Goal: Information Seeking & Learning: Compare options

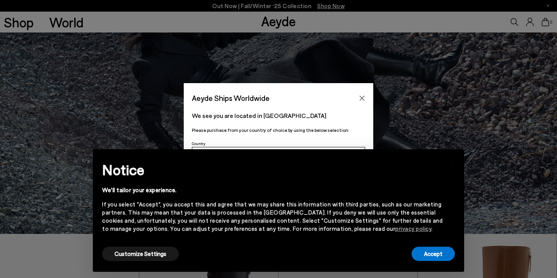
scroll to position [43, 0]
click at [140, 256] on button "Customize Settings" at bounding box center [140, 254] width 77 height 14
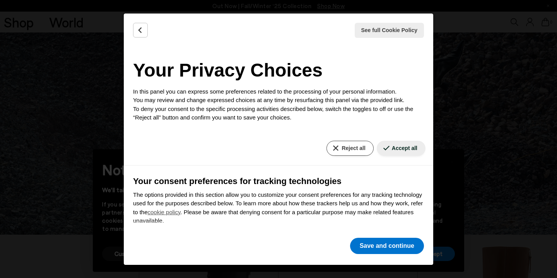
click at [347, 148] on button "Reject all" at bounding box center [349, 148] width 47 height 15
click at [366, 240] on button "Save and continue" at bounding box center [387, 246] width 74 height 16
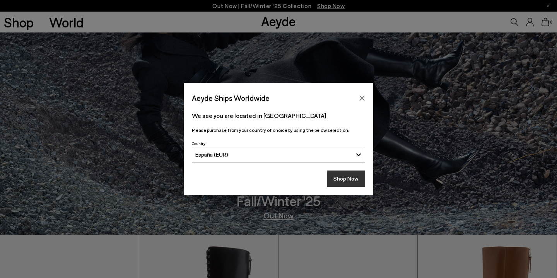
click at [349, 176] on button "Shop Now" at bounding box center [346, 179] width 38 height 16
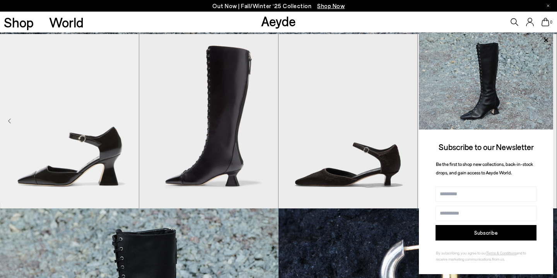
scroll to position [244, 0]
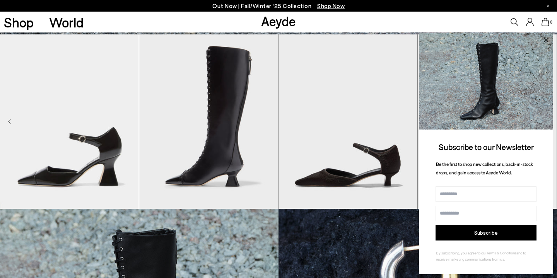
click at [545, 39] on icon at bounding box center [546, 40] width 10 height 10
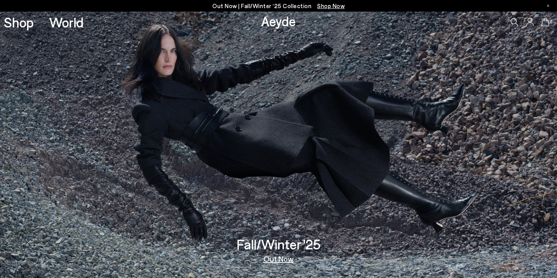
scroll to position [0, 0]
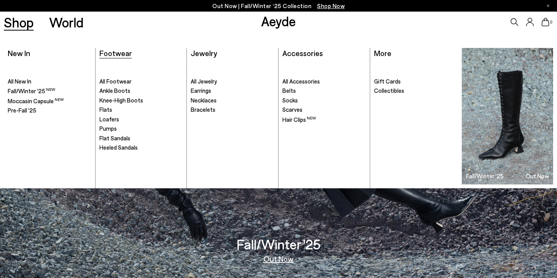
click at [114, 51] on span "Footwear" at bounding box center [115, 52] width 32 height 9
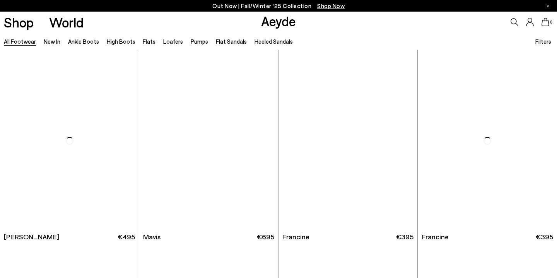
scroll to position [1150, 0]
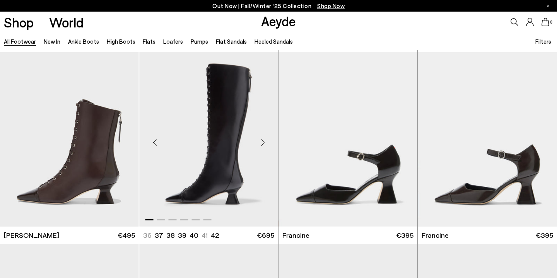
click at [259, 139] on div "Next slide" at bounding box center [262, 142] width 23 height 23
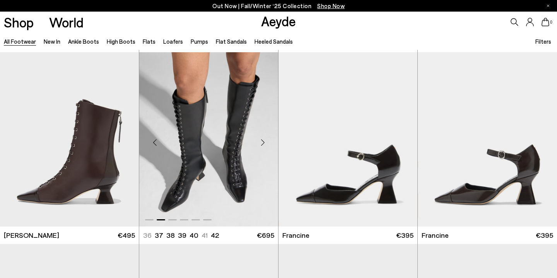
click at [259, 140] on div "Next slide" at bounding box center [262, 142] width 23 height 23
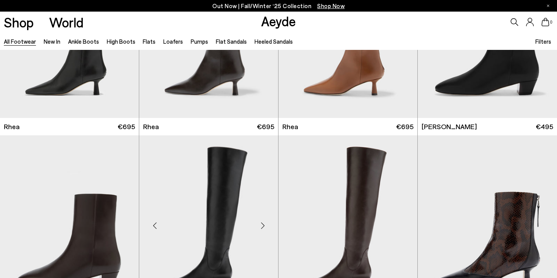
scroll to position [1733, 0]
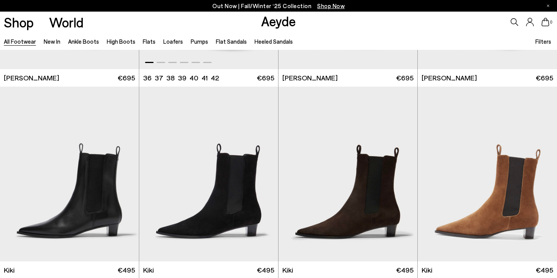
scroll to position [2924, 0]
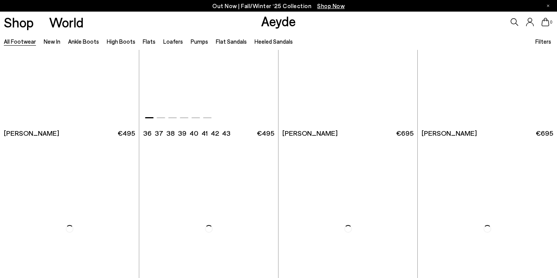
scroll to position [4470, 0]
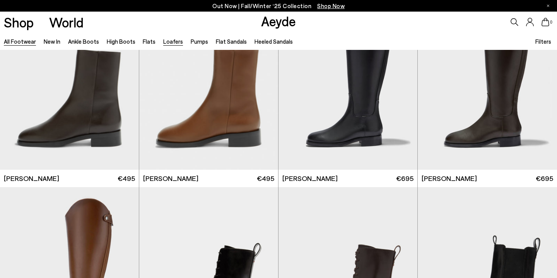
click at [169, 41] on link "Loafers" at bounding box center [173, 41] width 20 height 7
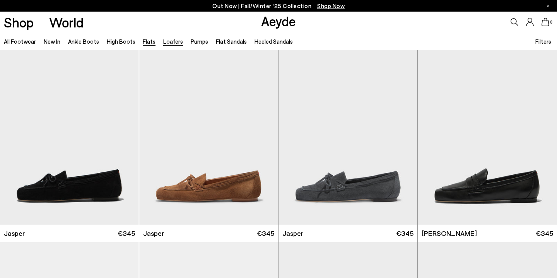
click at [145, 39] on link "Flats" at bounding box center [149, 41] width 13 height 7
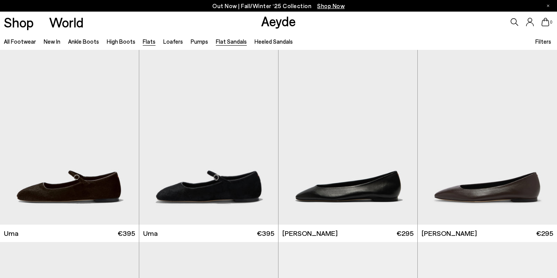
click at [226, 43] on link "Flat Sandals" at bounding box center [231, 41] width 31 height 7
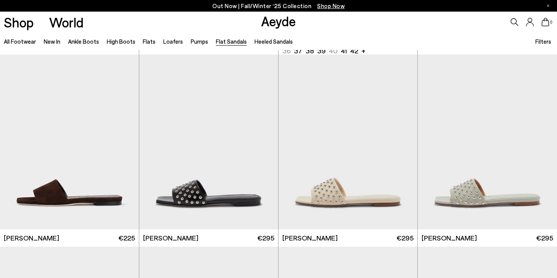
scroll to position [555, 0]
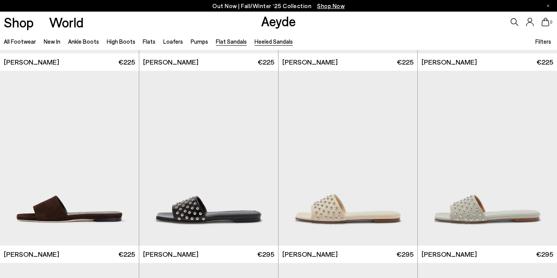
click at [268, 40] on link "Heeled Sandals" at bounding box center [273, 41] width 38 height 7
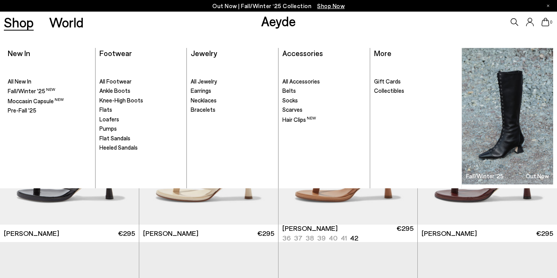
click at [15, 24] on link "Shop" at bounding box center [19, 22] width 30 height 14
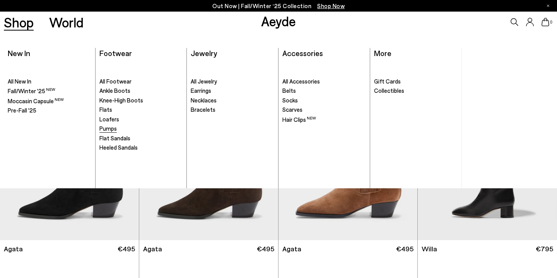
scroll to position [67, 0]
